Goal: Use online tool/utility: Utilize a website feature to perform a specific function

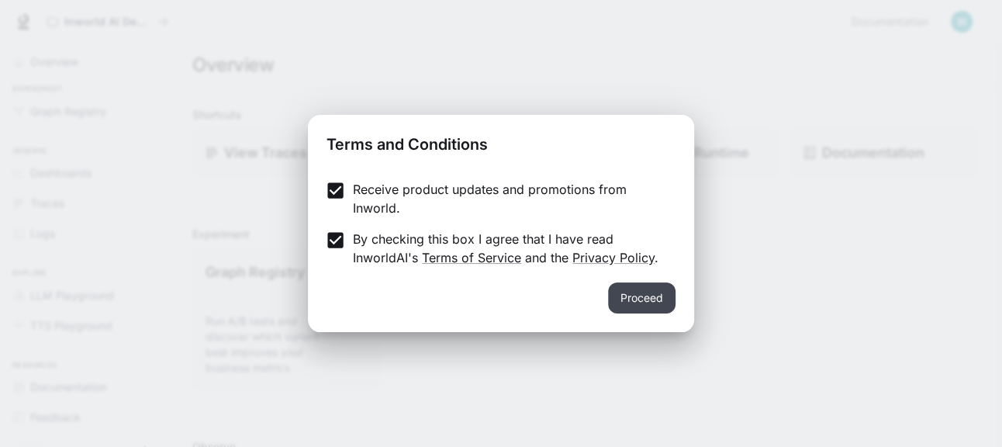
click at [659, 303] on button "Proceed" at bounding box center [641, 297] width 67 height 31
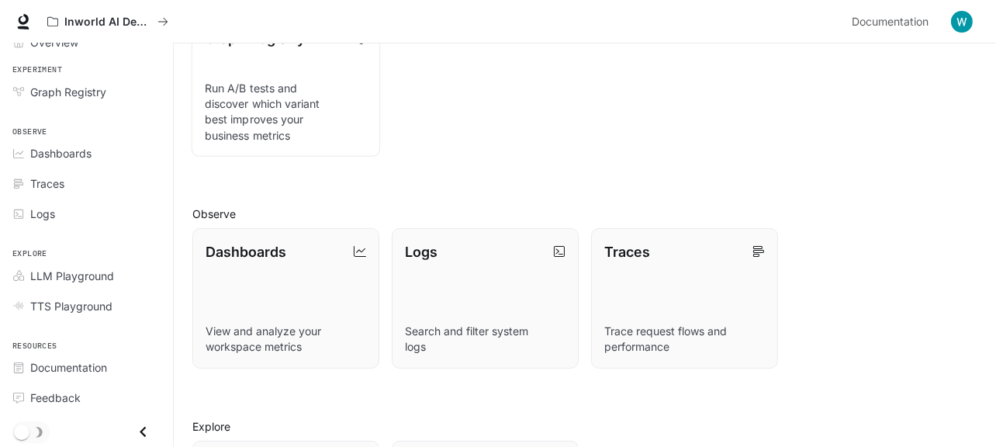
scroll to position [385, 0]
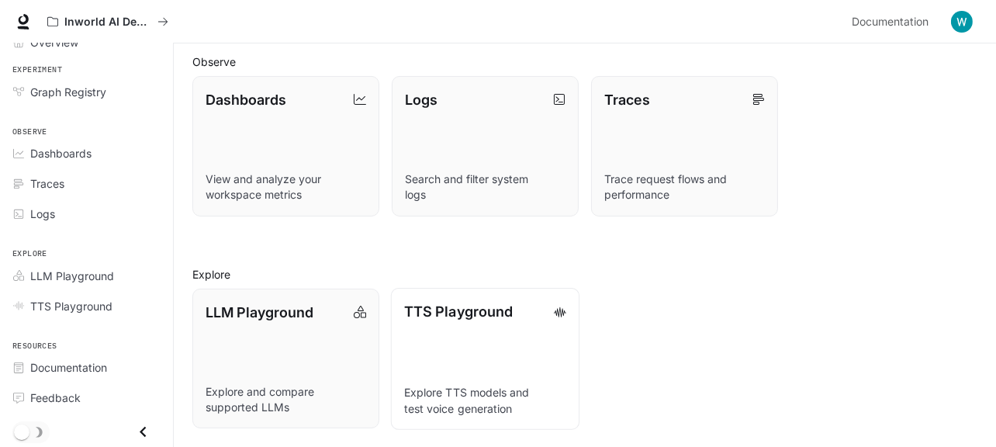
click at [466, 348] on link "TTS Playground Explore TTS models and test voice generation" at bounding box center [485, 359] width 189 height 142
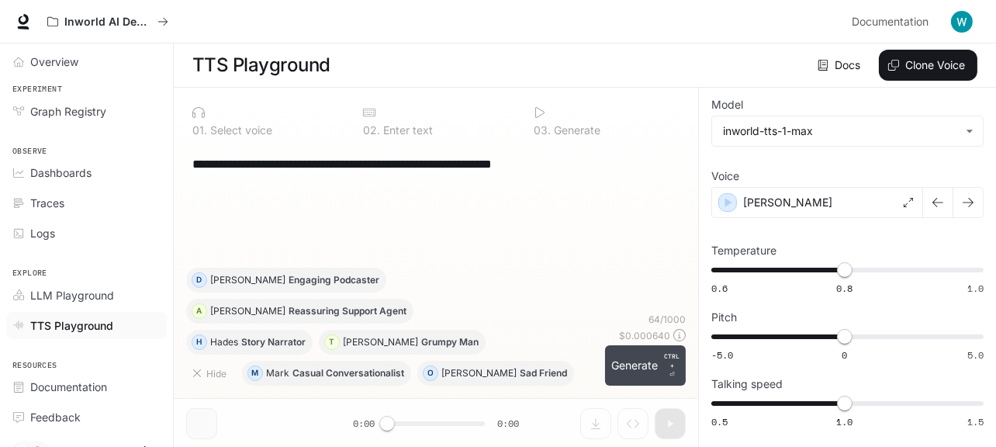
click at [641, 373] on button "Generate CTRL + ⏎" at bounding box center [645, 365] width 81 height 40
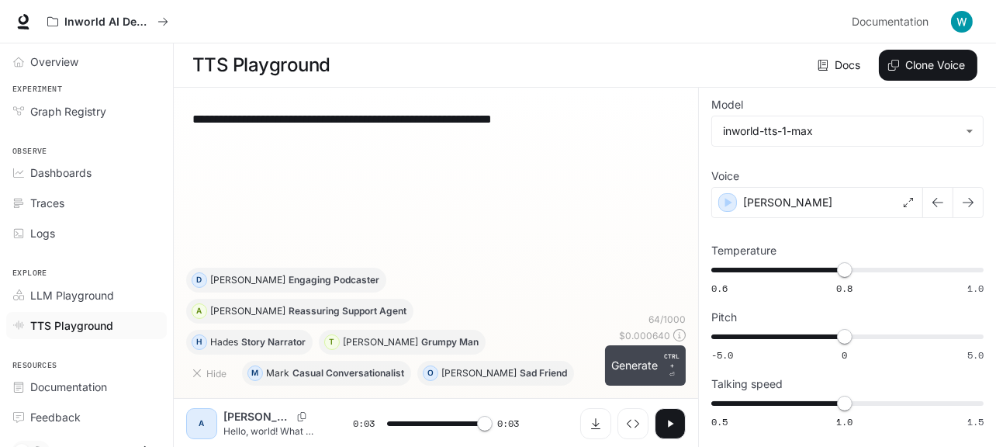
type input "*"
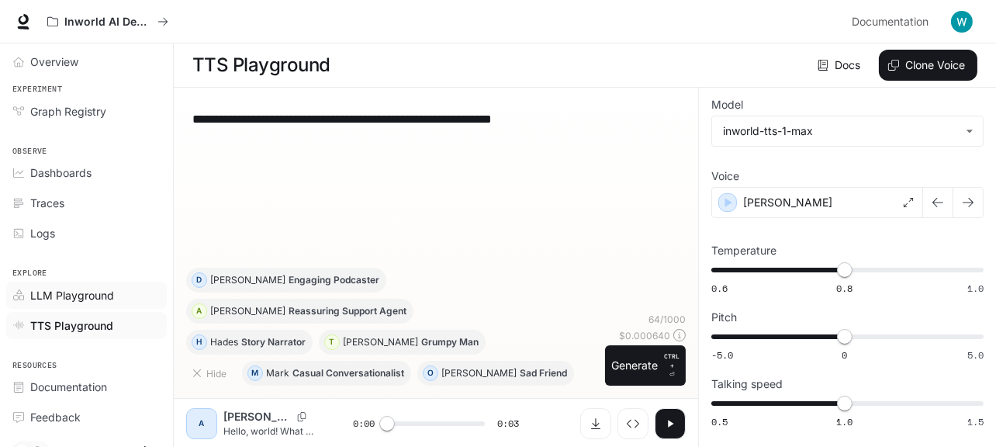
click at [82, 300] on span "LLM Playground" at bounding box center [72, 295] width 84 height 16
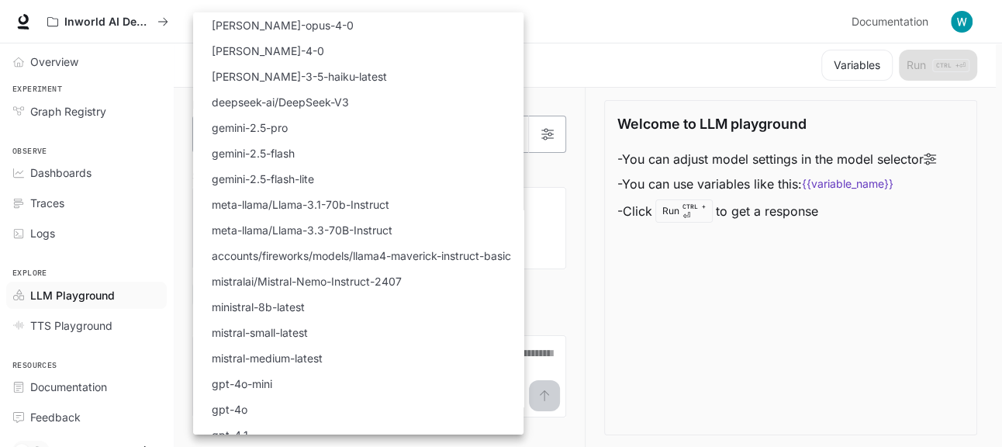
click at [496, 129] on body "Skip to main content Inworld AI Demos Documentation Documentation Portal Overvi…" at bounding box center [501, 224] width 1002 height 448
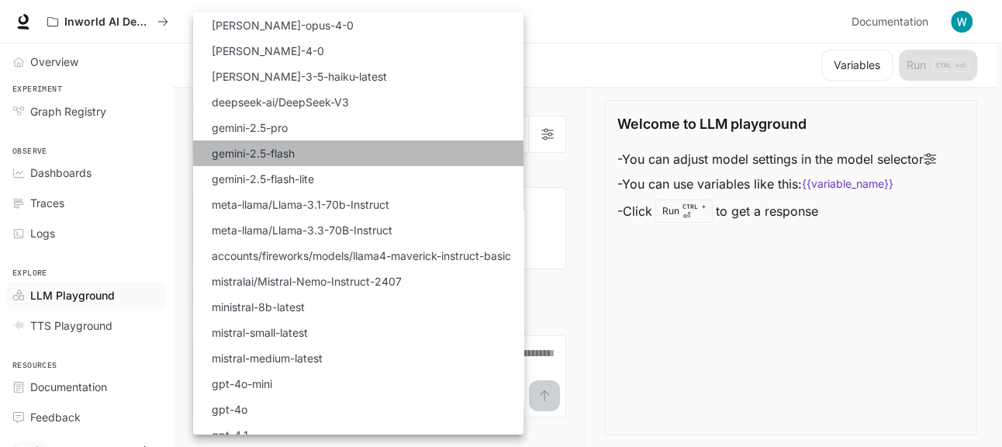
click at [475, 151] on li "gemini-2.5-flash" at bounding box center [358, 153] width 331 height 26
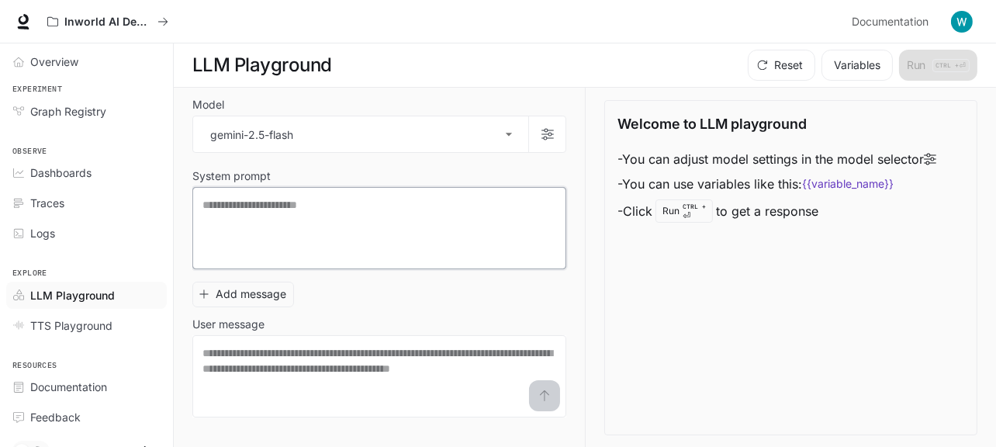
click at [431, 237] on textarea at bounding box center [379, 228] width 354 height 62
click at [518, 131] on body "**********" at bounding box center [498, 224] width 996 height 448
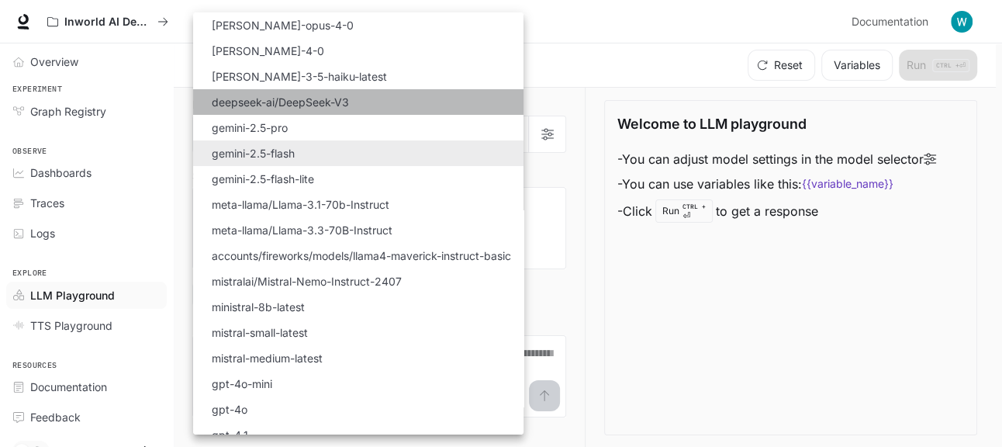
click at [394, 93] on li "deepseek-ai/DeepSeek-V3" at bounding box center [358, 102] width 331 height 26
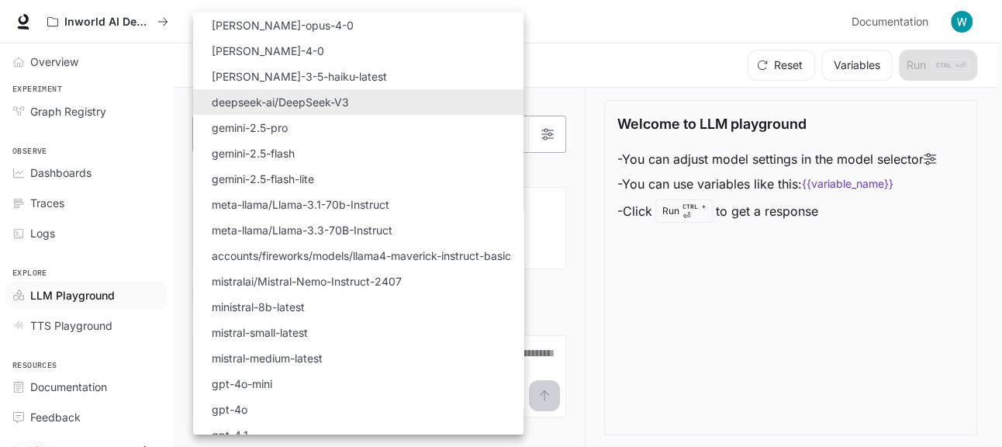
click at [505, 123] on body "**********" at bounding box center [501, 224] width 1002 height 448
click at [452, 127] on li "gemini-2.5-pro" at bounding box center [358, 128] width 331 height 26
type input "**********"
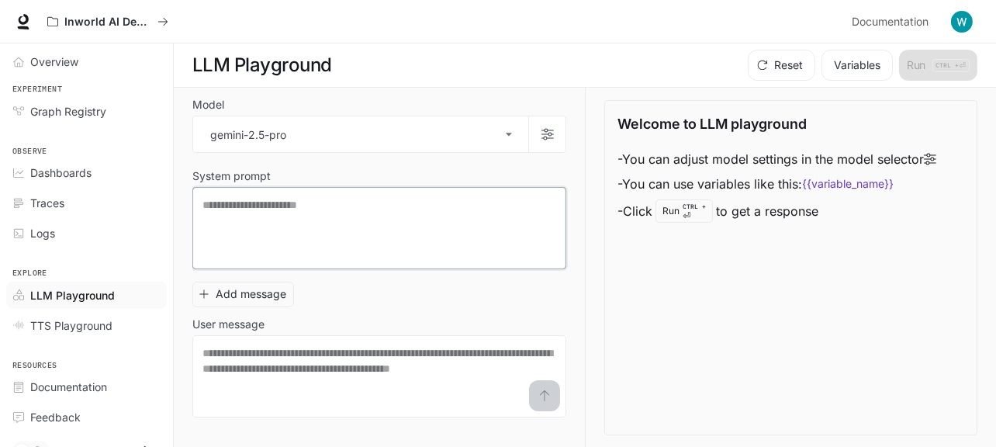
click at [430, 210] on textarea at bounding box center [379, 228] width 354 height 62
click at [269, 300] on button "Add message" at bounding box center [243, 295] width 102 height 26
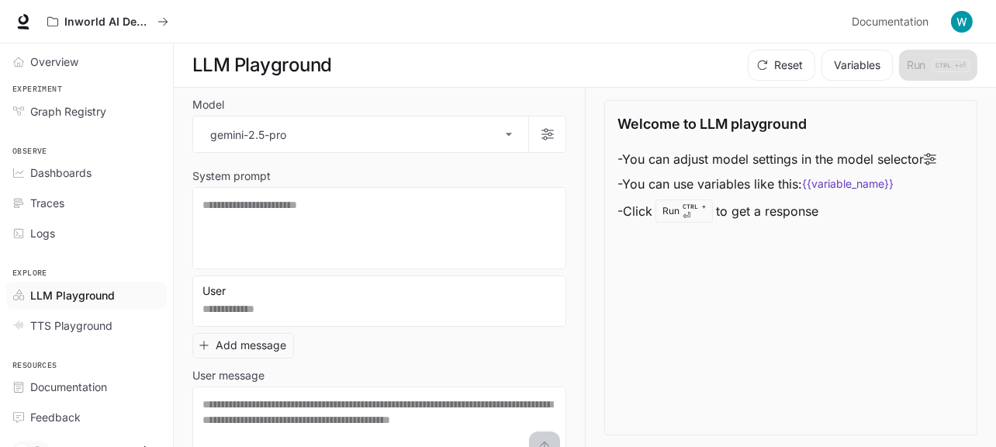
scroll to position [19, 0]
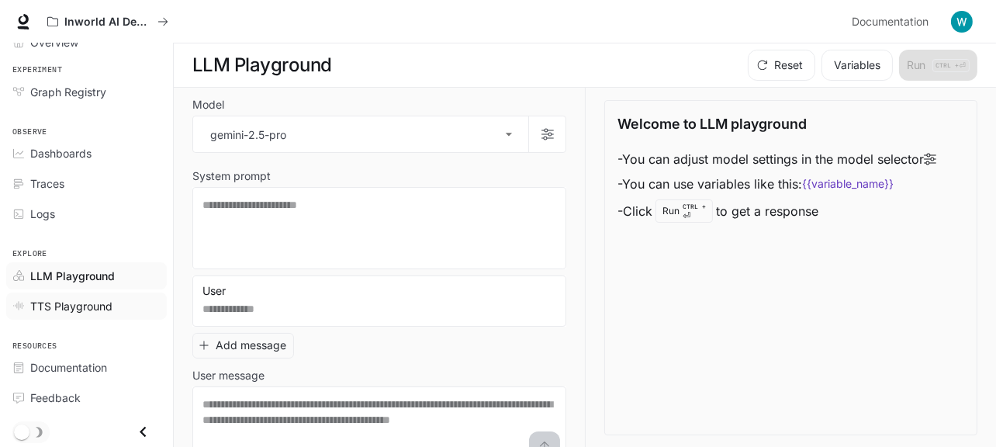
click at [88, 311] on span "TTS Playground" at bounding box center [71, 306] width 82 height 16
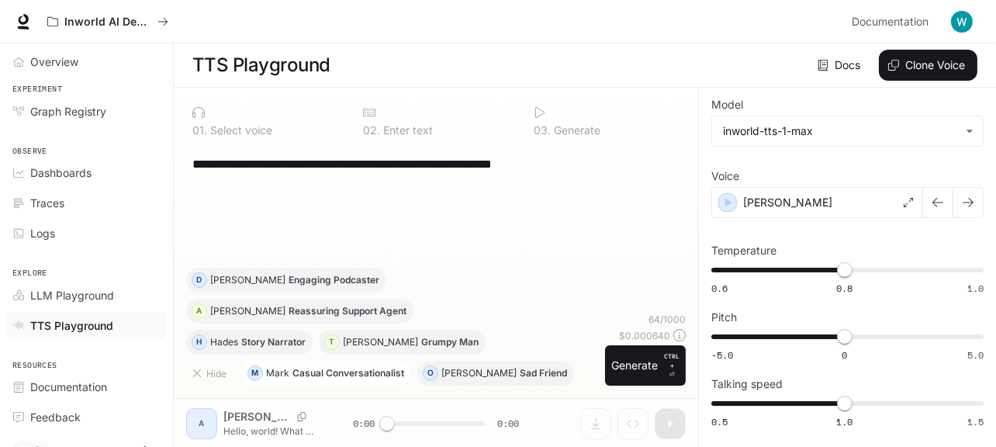
click at [353, 378] on button "M [PERSON_NAME] Conversationalist" at bounding box center [326, 373] width 169 height 25
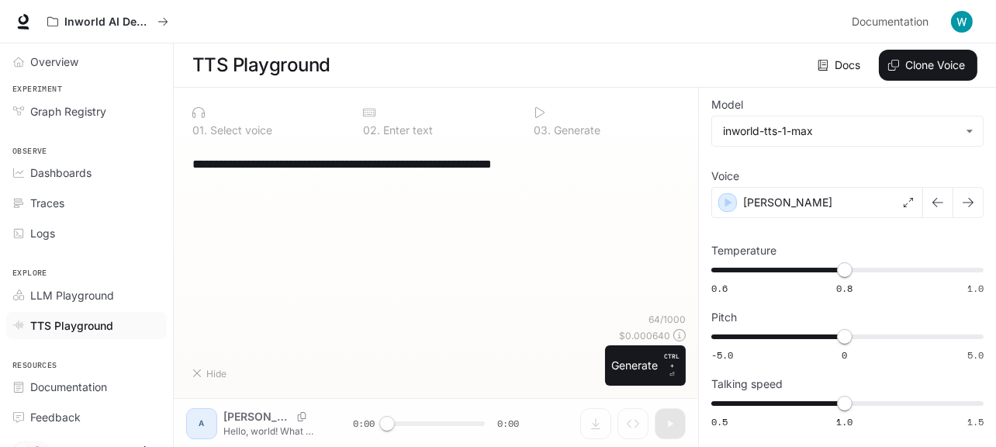
type textarea "**********"
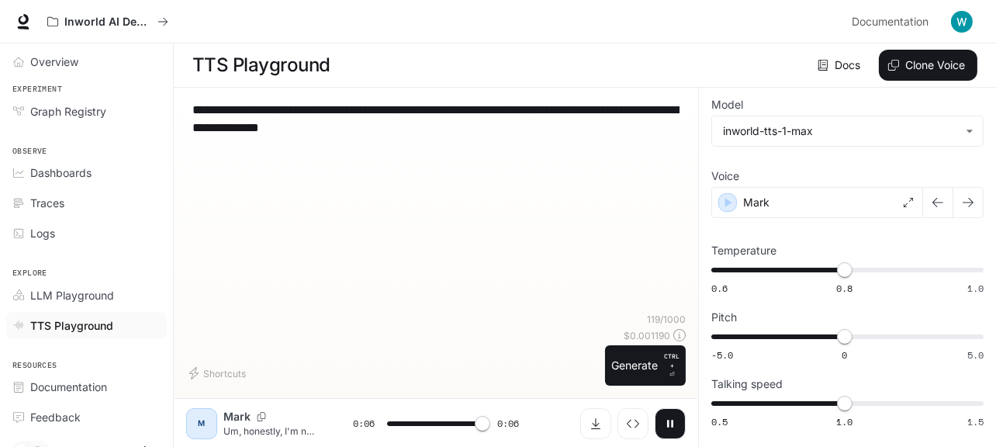
type input "*"
